Goal: Transaction & Acquisition: Purchase product/service

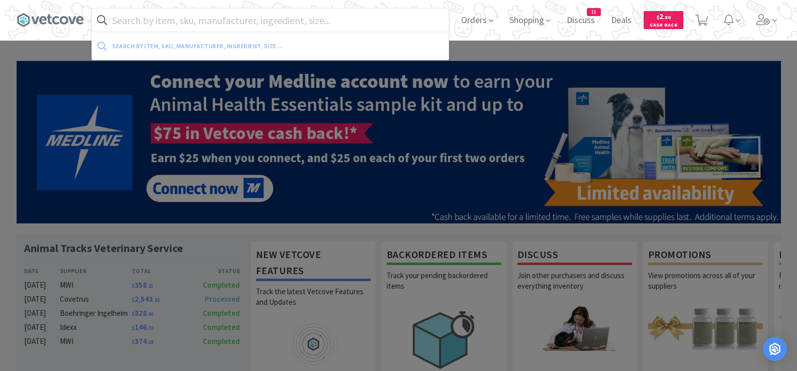
click at [245, 23] on input "text" at bounding box center [270, 20] width 356 height 23
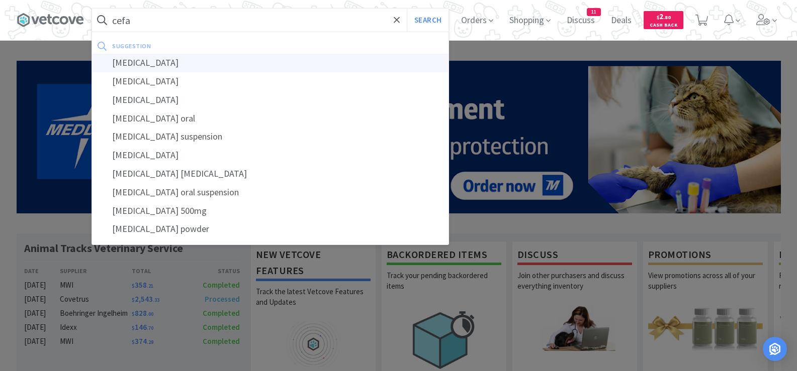
click at [162, 66] on div "[MEDICAL_DATA]" at bounding box center [270, 63] width 356 height 19
type input "[MEDICAL_DATA]"
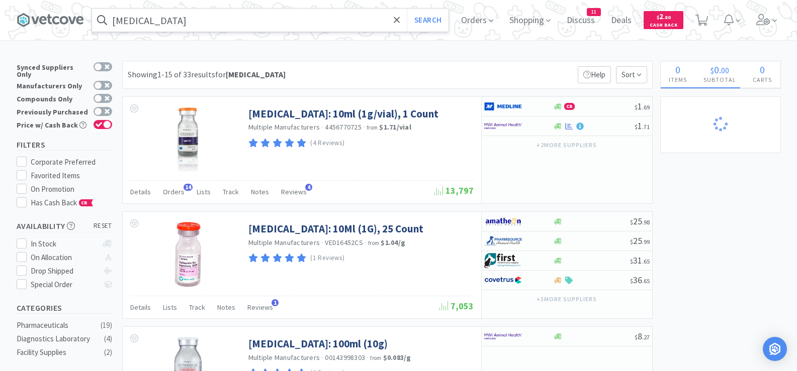
select select "2"
select select "1"
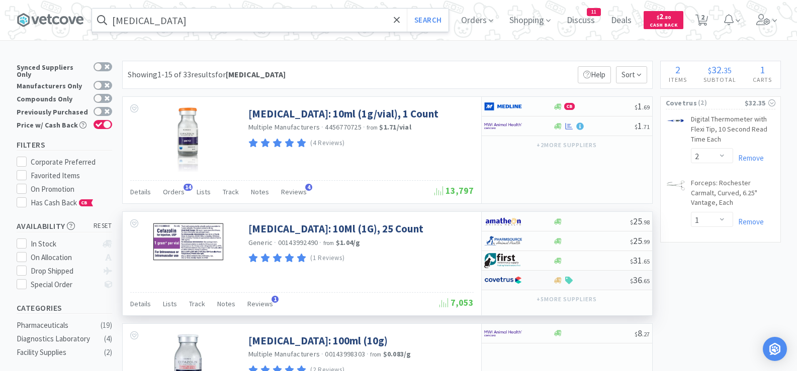
click at [595, 283] on div at bounding box center [591, 281] width 77 height 8
select select "1"
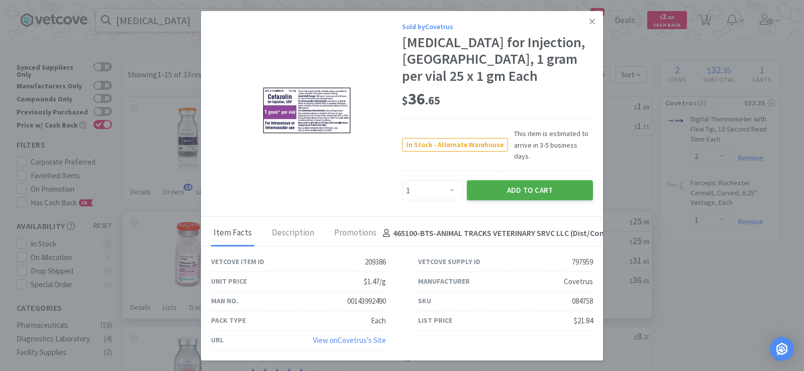
click at [533, 180] on button "Add to Cart" at bounding box center [530, 190] width 126 height 20
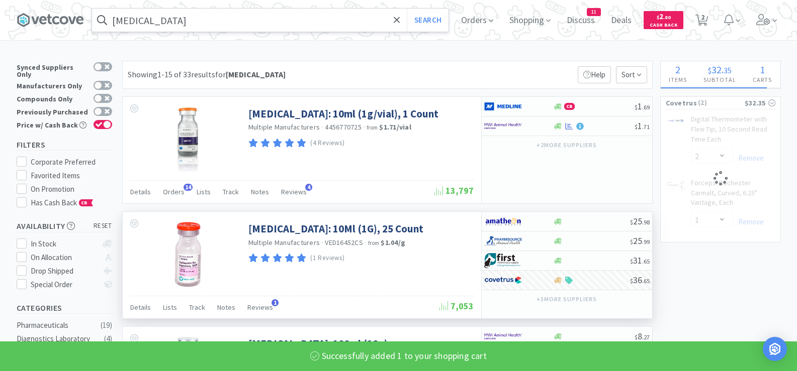
select select "1"
select select "2"
select select "1"
